Goal: Find specific fact: Find specific fact

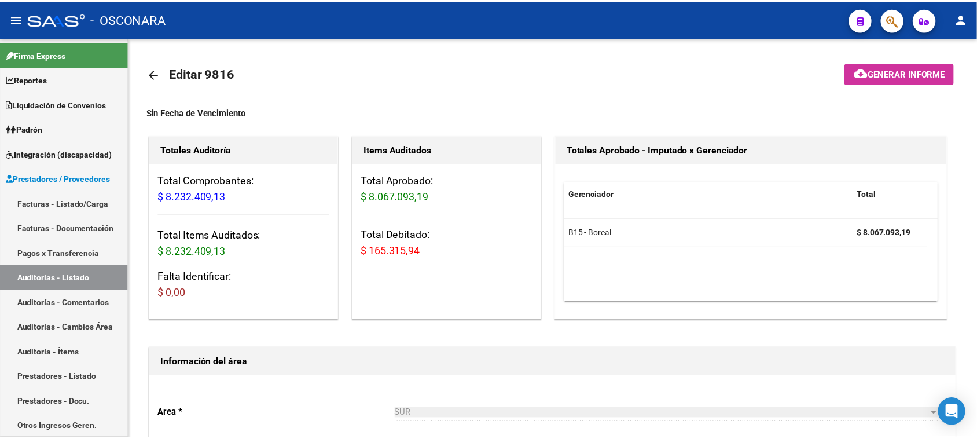
scroll to position [78, 307]
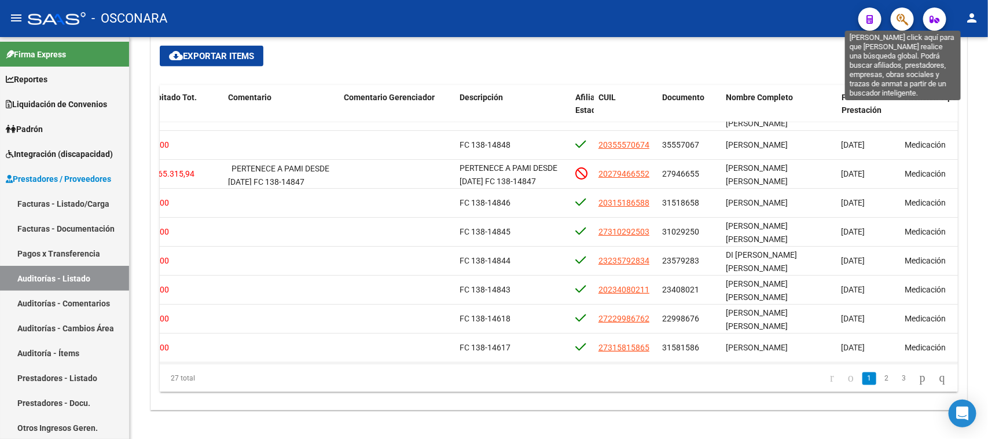
click at [904, 16] on icon "button" at bounding box center [903, 19] width 12 height 13
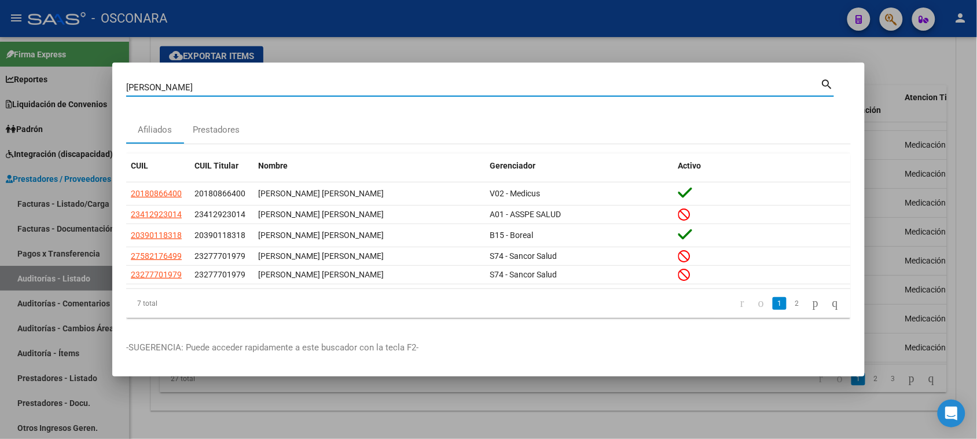
type input "[PERSON_NAME]"
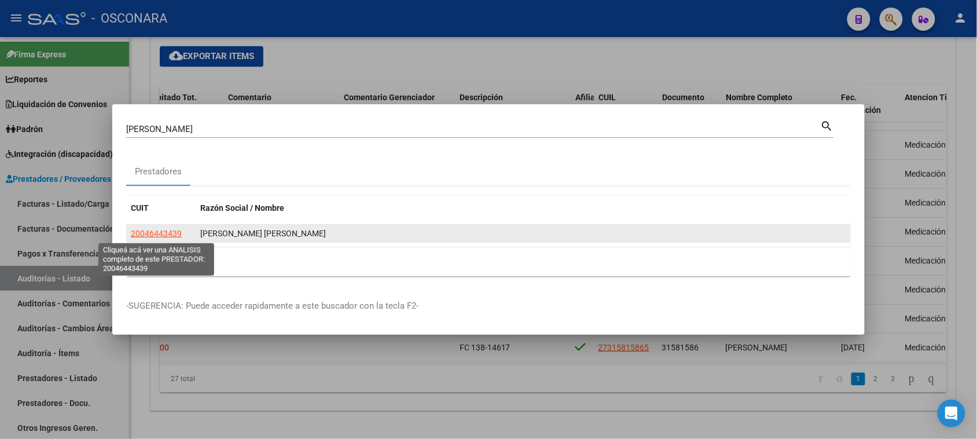
click at [165, 235] on span "20046443439" at bounding box center [156, 233] width 51 height 9
type textarea "20046443439"
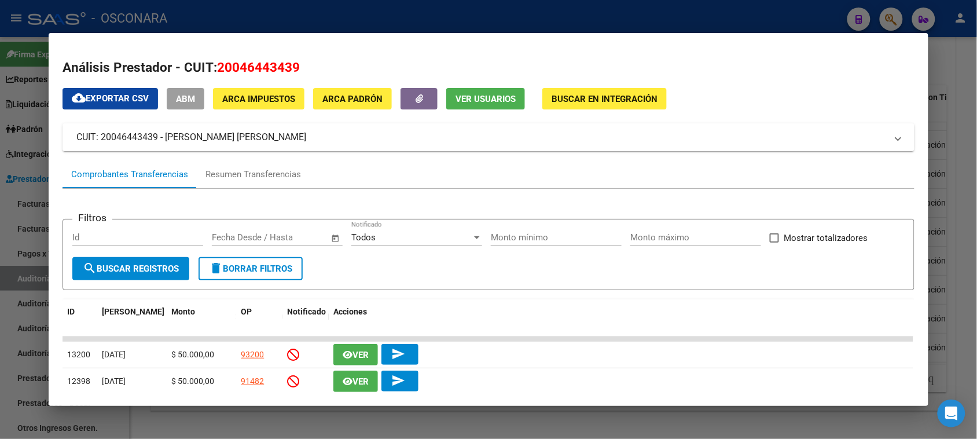
drag, startPoint x: 235, startPoint y: 65, endPoint x: 284, endPoint y: 67, distance: 49.2
click at [284, 67] on span "20046443439" at bounding box center [258, 67] width 83 height 15
copy span "4644343"
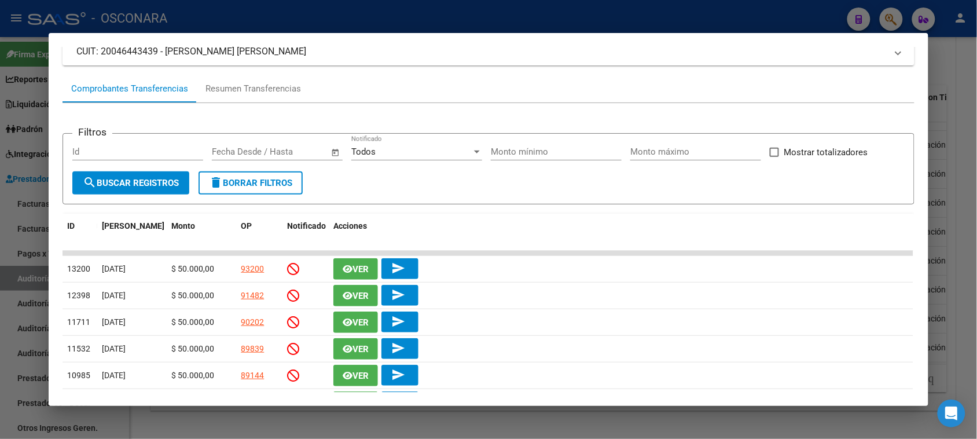
scroll to position [0, 0]
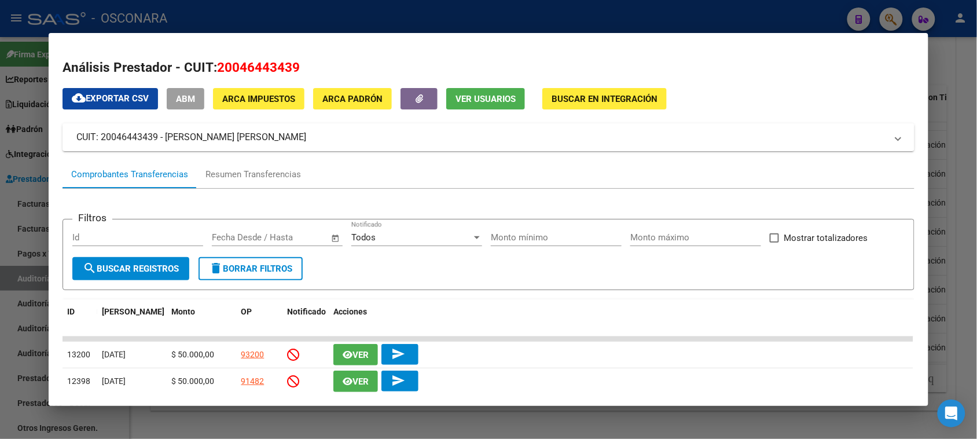
click at [952, 212] on div at bounding box center [488, 219] width 977 height 439
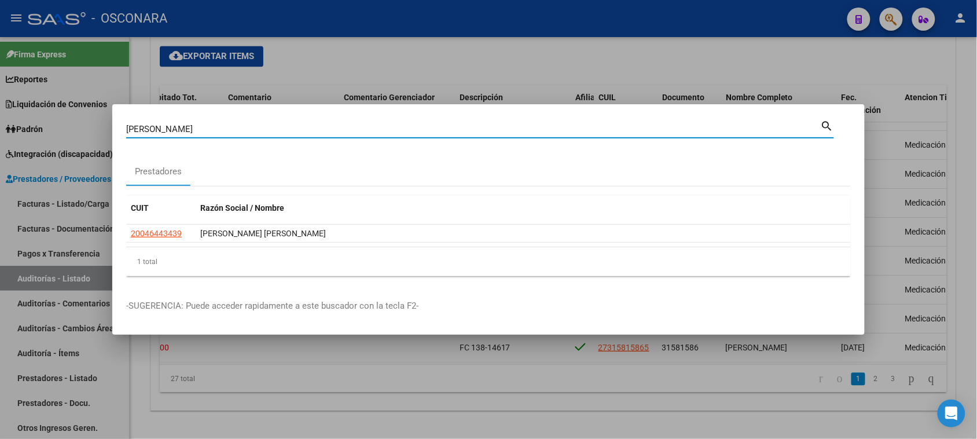
drag, startPoint x: 225, startPoint y: 126, endPoint x: 108, endPoint y: 132, distance: 117.1
click at [116, 131] on mat-dialog-content "[PERSON_NAME] (apellido, dni, [PERSON_NAME], [PERSON_NAME], cuit, obra social) …" at bounding box center [488, 201] width 753 height 167
paste input "95.488.867"
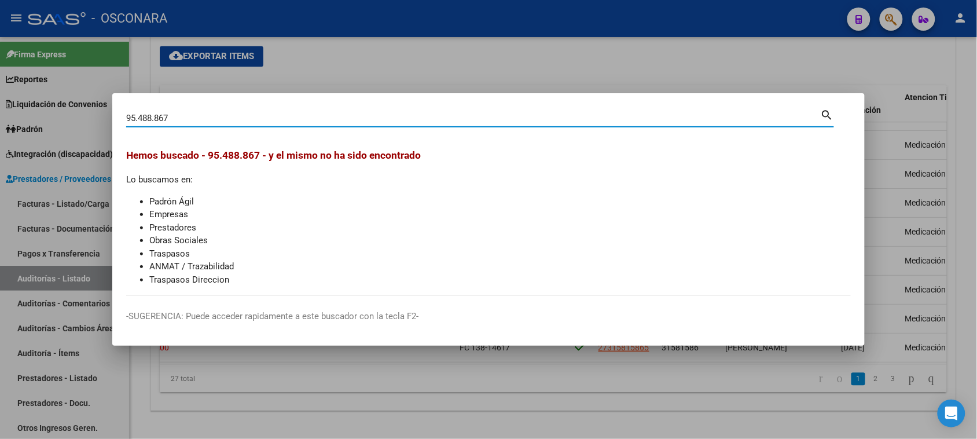
click at [154, 116] on input "95.488.867" at bounding box center [473, 118] width 695 height 10
click at [139, 118] on input "95.488867" at bounding box center [473, 118] width 695 height 10
click at [198, 117] on input "95488867" at bounding box center [473, 118] width 695 height 10
type input "95488867"
